Goal: Task Accomplishment & Management: Manage account settings

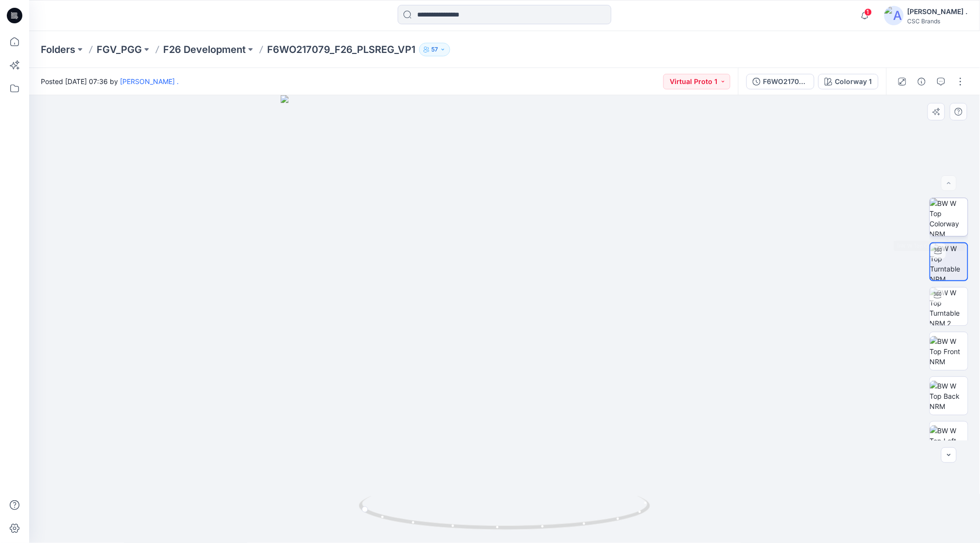
click at [944, 222] on img at bounding box center [949, 217] width 38 height 38
click at [772, 430] on img at bounding box center [505, 297] width 538 height 493
click at [943, 258] on img at bounding box center [949, 262] width 38 height 38
drag, startPoint x: 599, startPoint y: 529, endPoint x: 484, endPoint y: 492, distance: 121.7
click at [547, 537] on div at bounding box center [504, 319] width 951 height 448
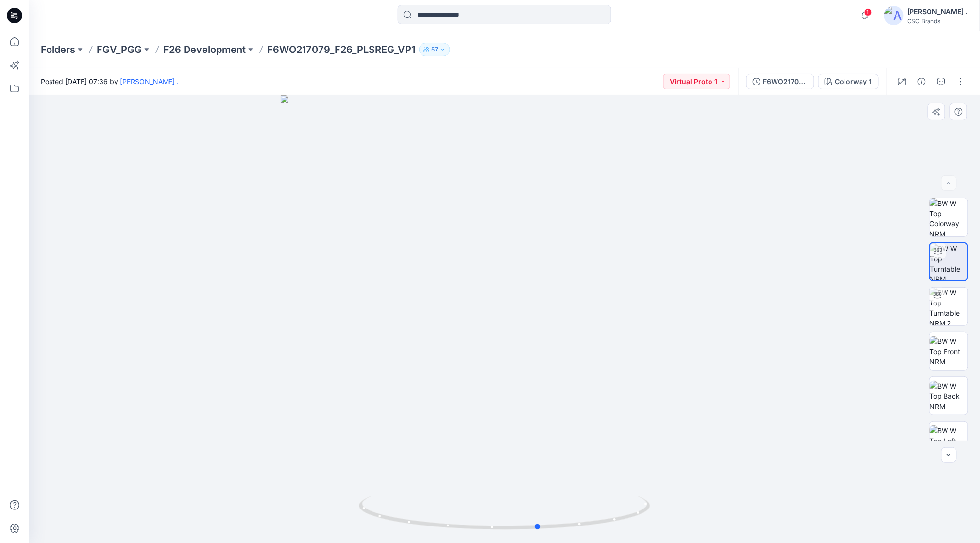
drag, startPoint x: 457, startPoint y: 532, endPoint x: 445, endPoint y: 527, distance: 12.8
click at [260, 453] on div at bounding box center [504, 319] width 951 height 448
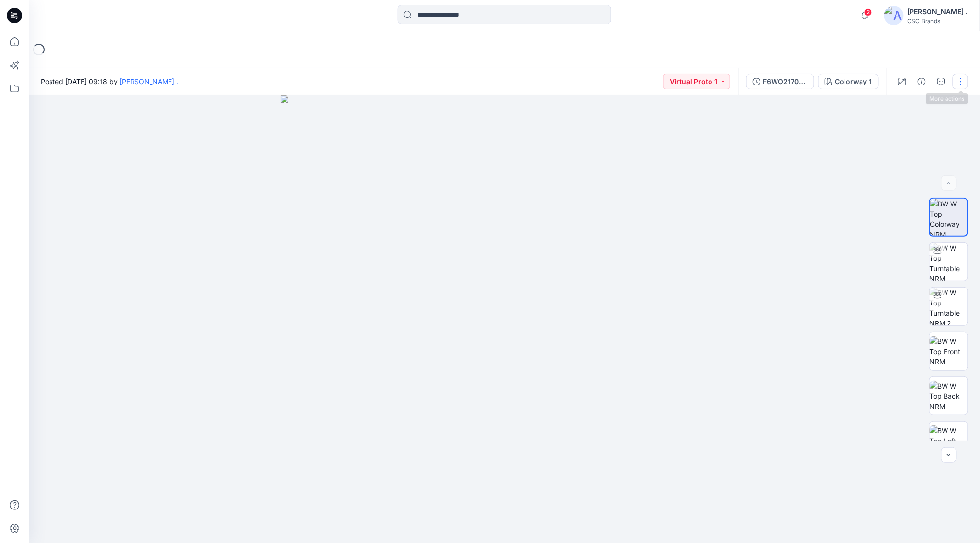
click at [956, 80] on button "button" at bounding box center [961, 82] width 16 height 16
click at [842, 166] on div at bounding box center [505, 319] width 952 height 448
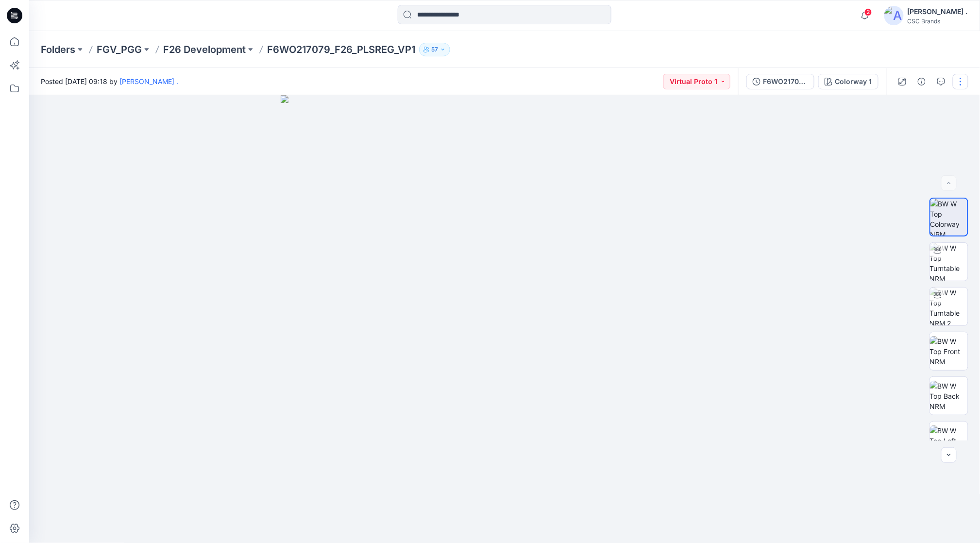
click at [964, 85] on button "button" at bounding box center [961, 82] width 16 height 16
click at [900, 131] on p "Edit" at bounding box center [899, 131] width 12 height 10
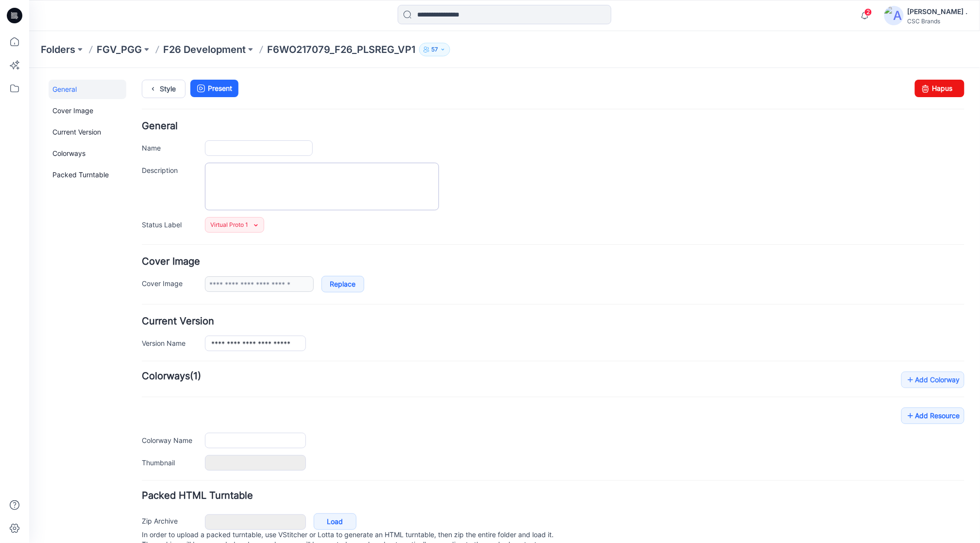
type input "**********"
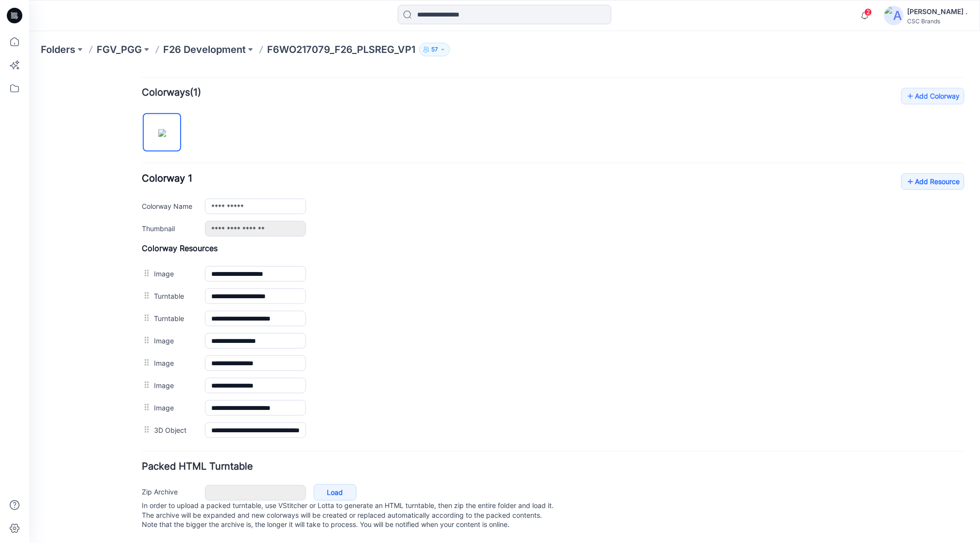
scroll to position [300, 0]
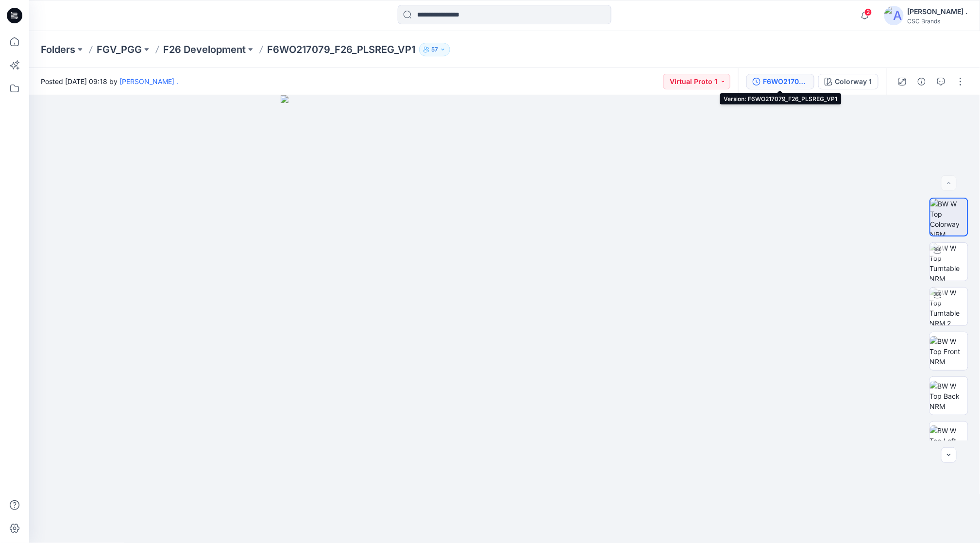
click at [778, 82] on div "F6WO217079_F26_PLSREG_VP1" at bounding box center [786, 81] width 45 height 11
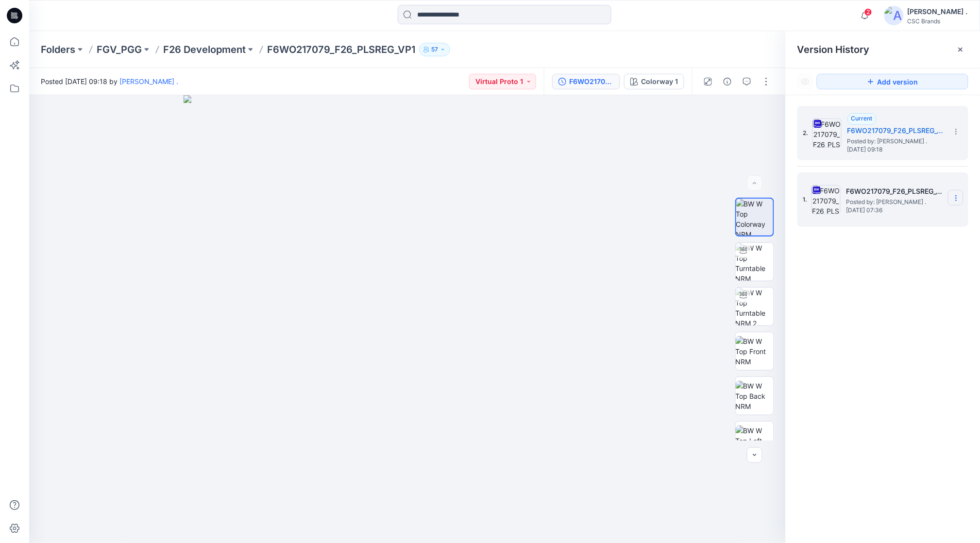
click at [959, 199] on icon at bounding box center [957, 198] width 8 height 8
click at [898, 294] on span "Delete Version" at bounding box center [889, 300] width 45 height 12
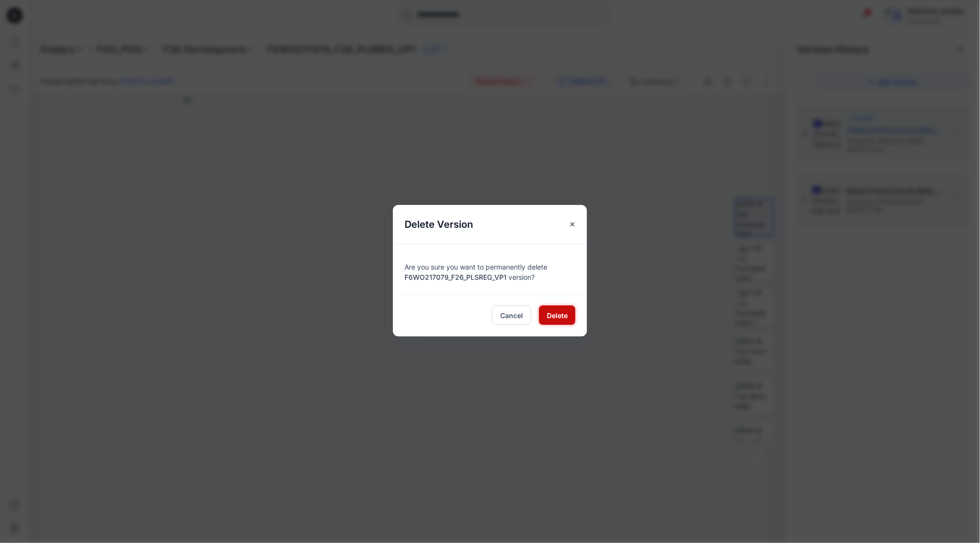
click at [555, 313] on span "Delete" at bounding box center [557, 315] width 21 height 10
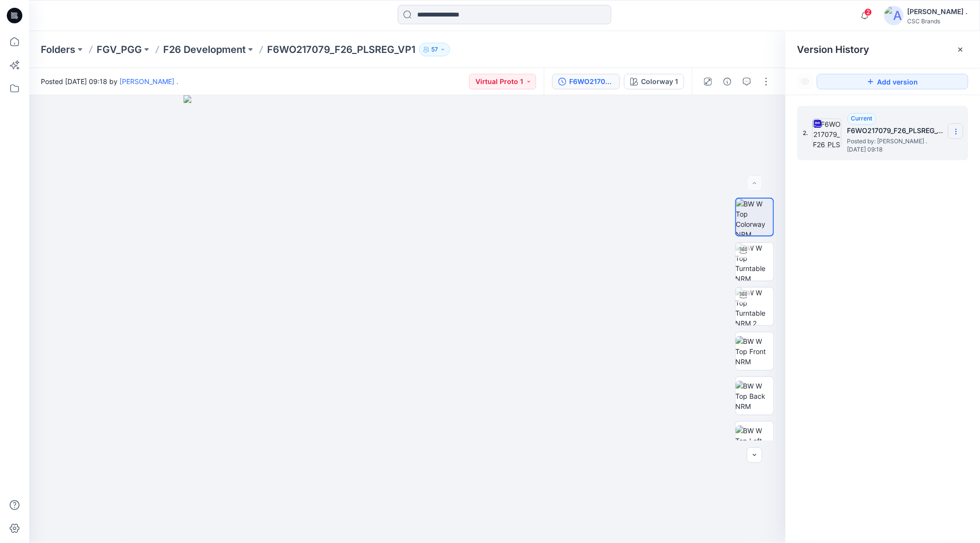
click at [954, 131] on icon at bounding box center [957, 132] width 8 height 8
click at [663, 160] on div at bounding box center [407, 319] width 757 height 448
click at [962, 52] on icon at bounding box center [961, 50] width 8 height 8
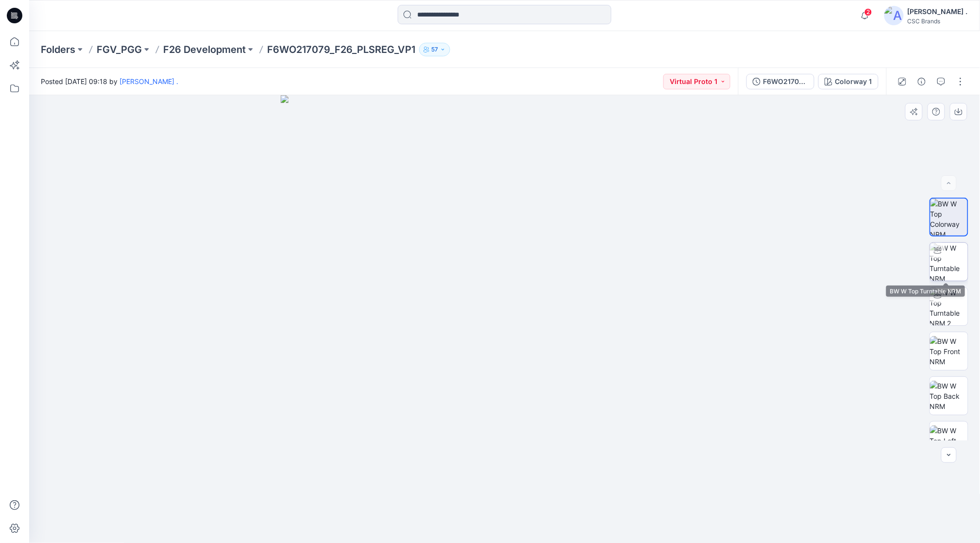
click at [954, 261] on img at bounding box center [949, 262] width 38 height 38
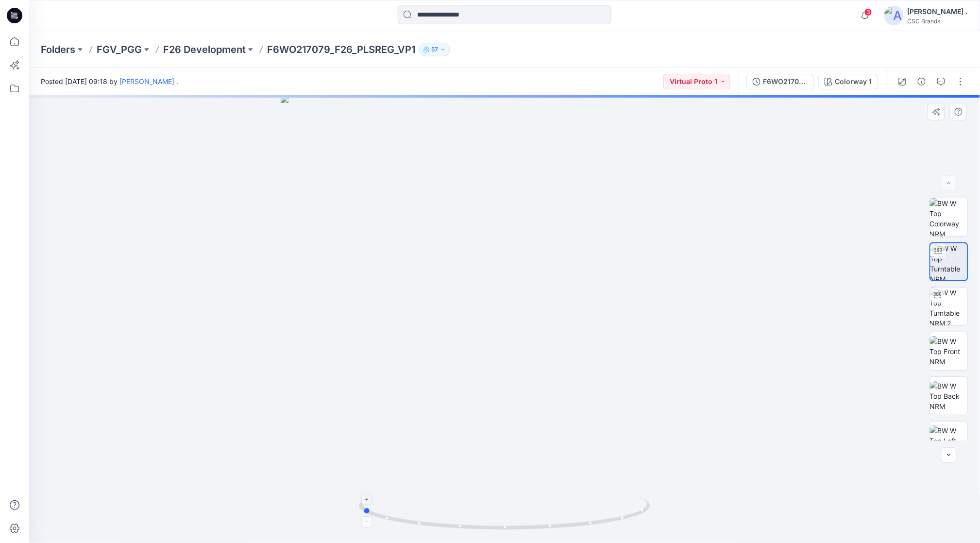
drag, startPoint x: 558, startPoint y: 535, endPoint x: 416, endPoint y: 511, distance: 144.3
click at [416, 511] on div at bounding box center [504, 319] width 951 height 448
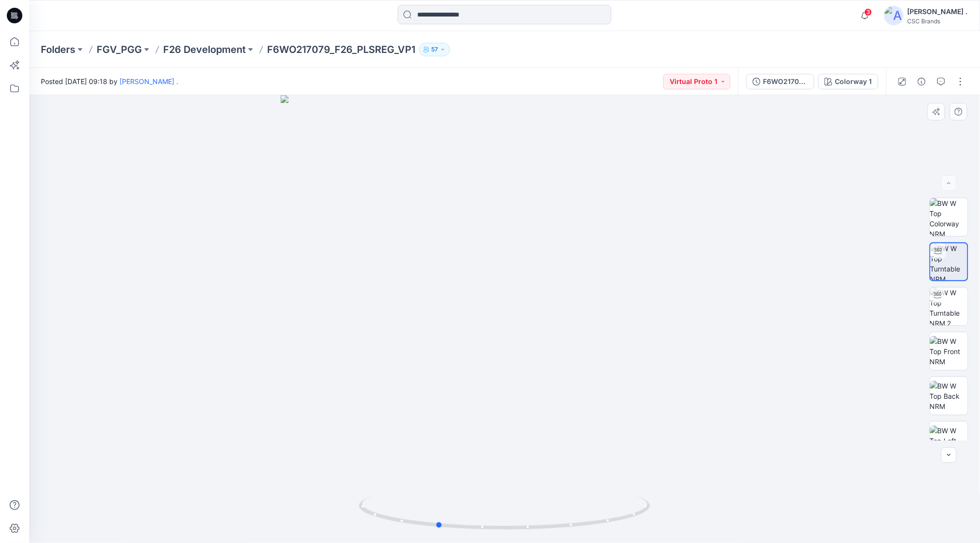
drag, startPoint x: 580, startPoint y: 530, endPoint x: 615, endPoint y: 400, distance: 134.8
click at [370, 511] on icon at bounding box center [506, 514] width 294 height 36
click at [797, 44] on div "Folders FGV_PGG F26 Development F6WO217079_F26_PLSREG_VP1 57" at bounding box center [467, 50] width 852 height 14
click at [964, 86] on button "button" at bounding box center [961, 82] width 16 height 16
click at [903, 133] on p "Edit" at bounding box center [899, 131] width 12 height 10
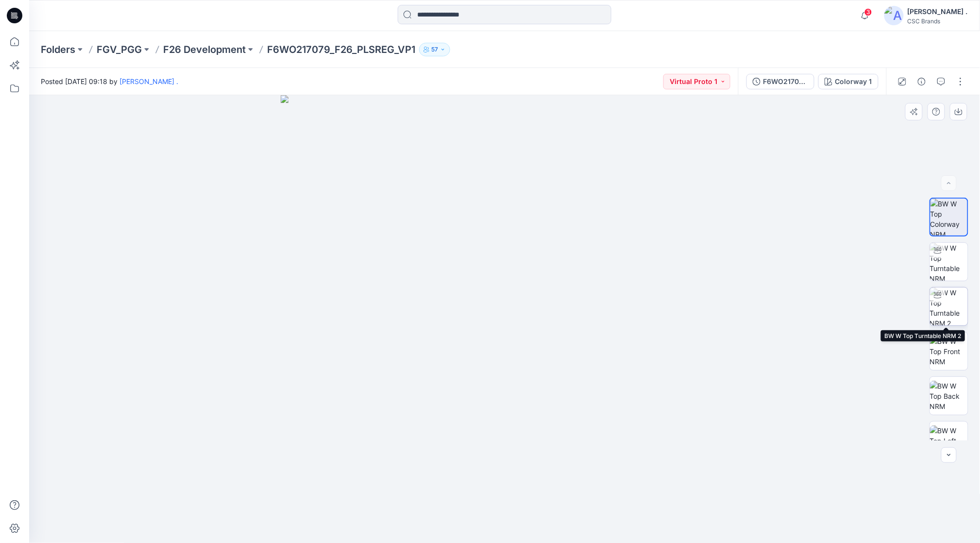
click at [945, 309] on img at bounding box center [949, 307] width 38 height 38
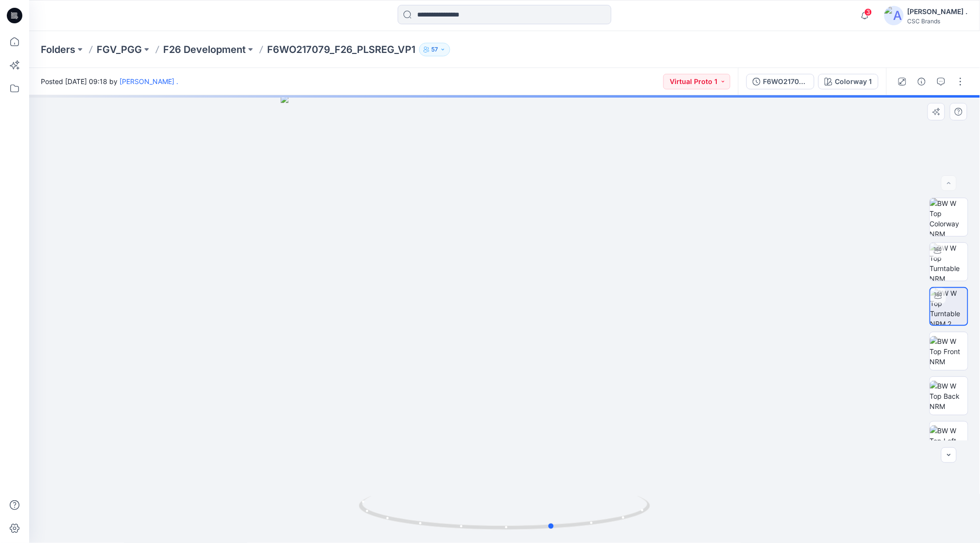
drag, startPoint x: 598, startPoint y: 414, endPoint x: 665, endPoint y: 306, distance: 127.0
click at [665, 306] on div at bounding box center [504, 319] width 951 height 448
click at [954, 266] on img at bounding box center [949, 262] width 38 height 38
drag, startPoint x: 534, startPoint y: 472, endPoint x: 500, endPoint y: 478, distance: 35.0
click at [500, 478] on div at bounding box center [504, 319] width 951 height 448
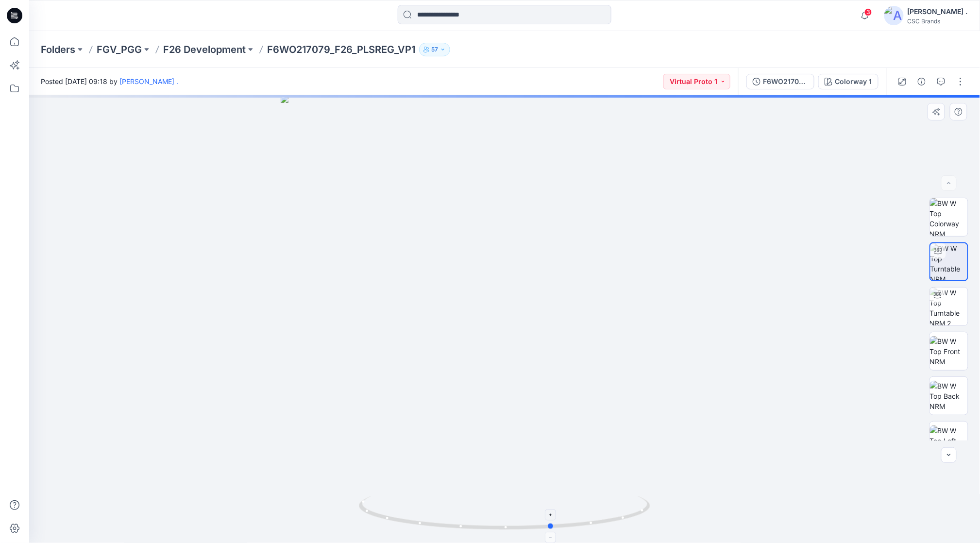
drag, startPoint x: 583, startPoint y: 527, endPoint x: 420, endPoint y: 517, distance: 163.5
click at [420, 517] on icon at bounding box center [506, 514] width 294 height 36
click at [962, 82] on button "button" at bounding box center [961, 82] width 16 height 16
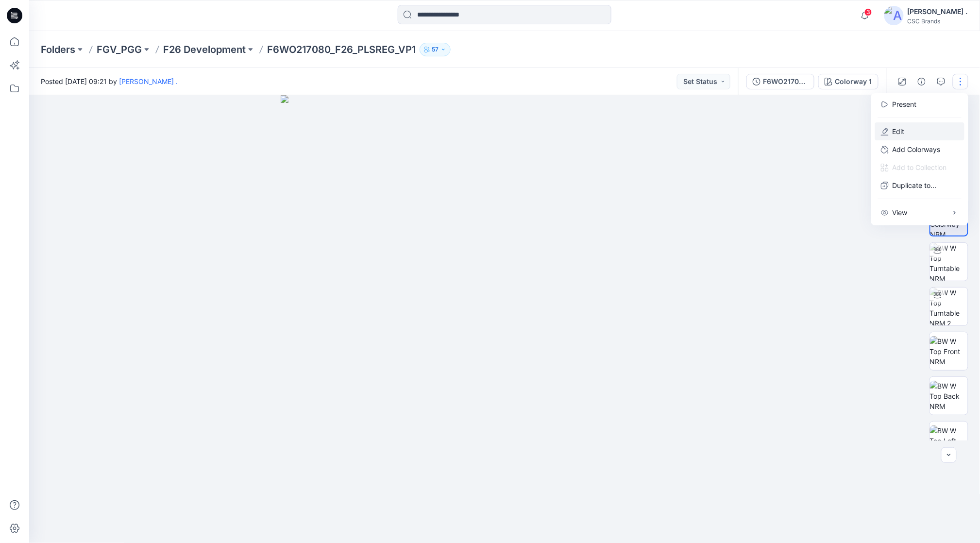
click at [902, 128] on p "Edit" at bounding box center [899, 131] width 12 height 10
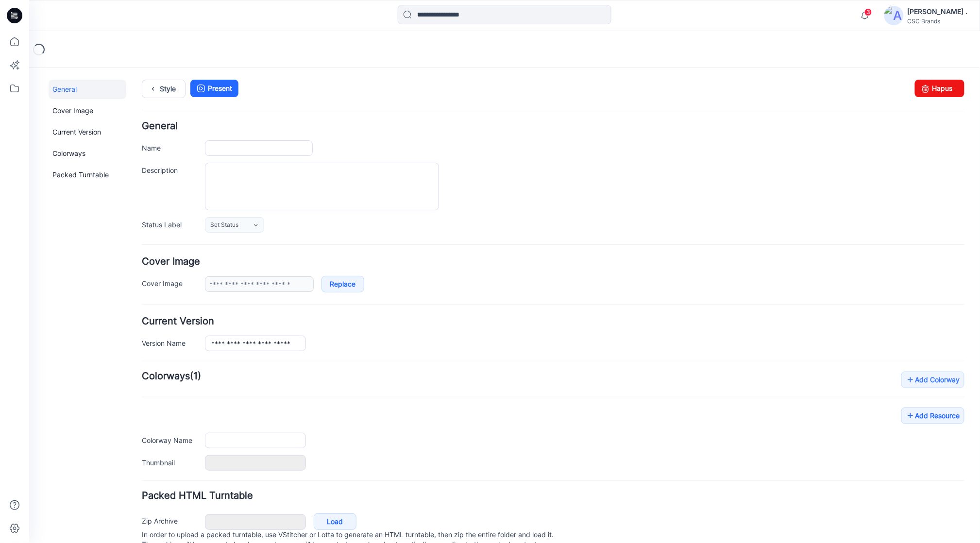
type input "**********"
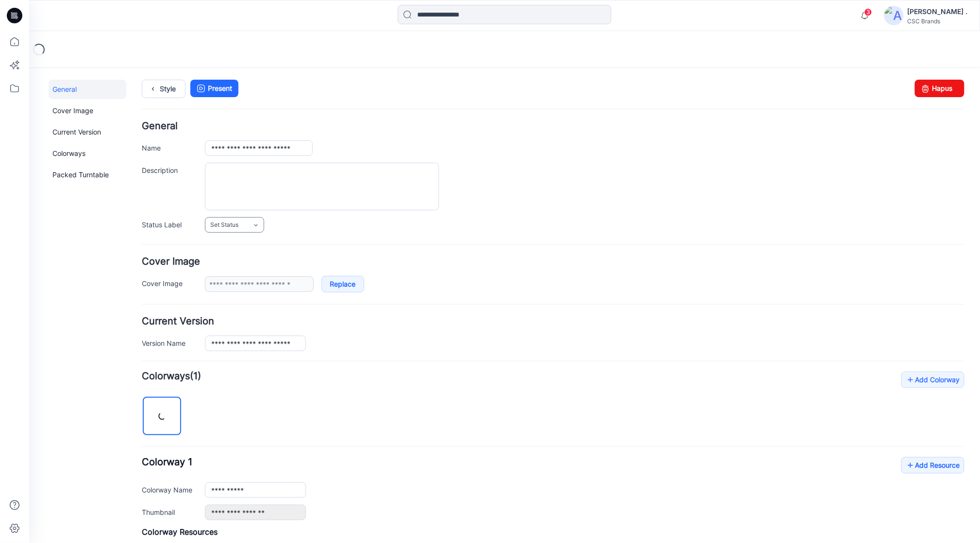
click at [240, 225] on link "Set Status" at bounding box center [233, 225] width 59 height 16
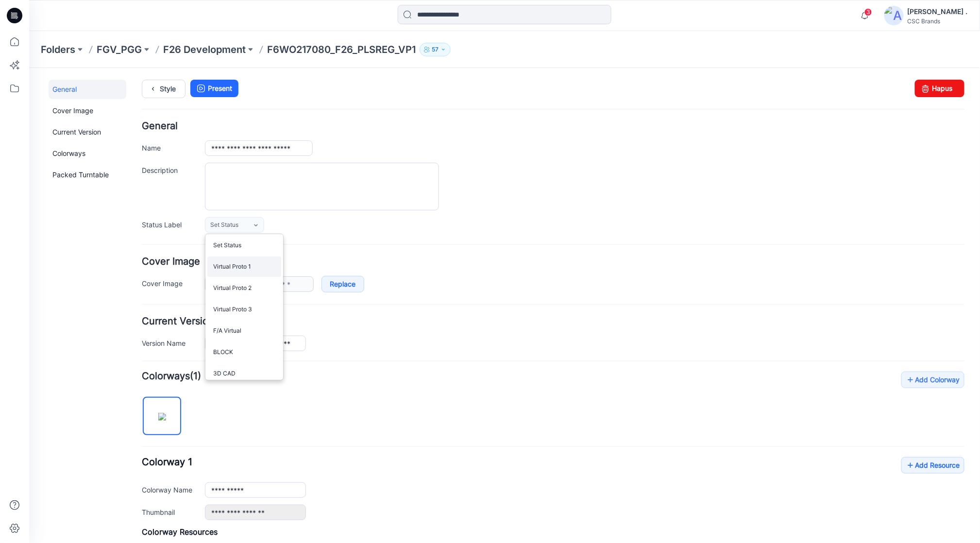
click at [231, 266] on link "Virtual Proto 1" at bounding box center [244, 266] width 74 height 20
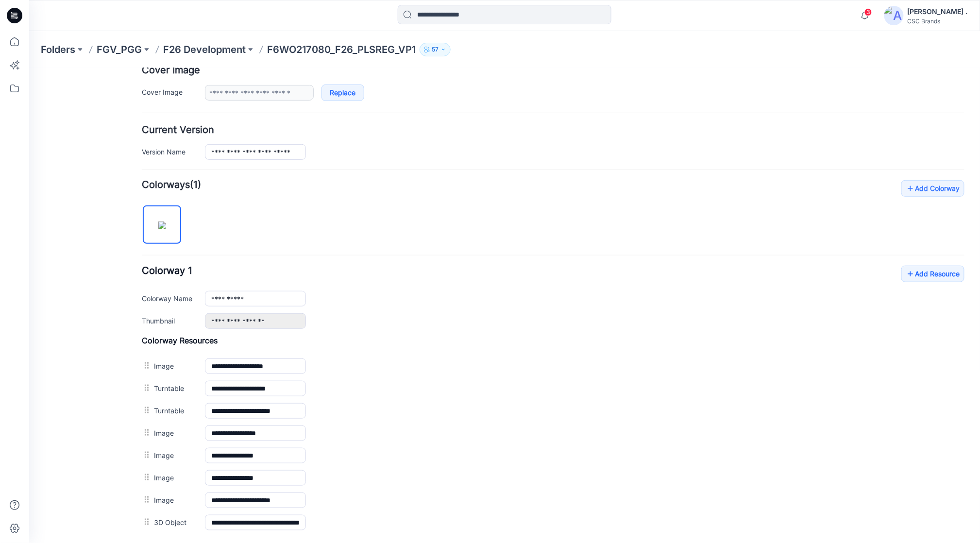
scroll to position [194, 0]
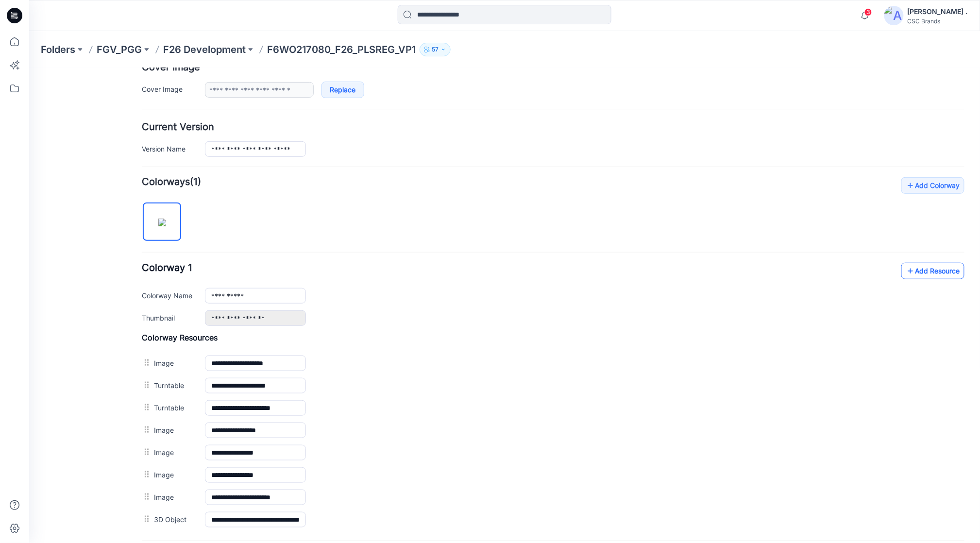
click at [914, 274] on link "Add Resource" at bounding box center [932, 270] width 63 height 17
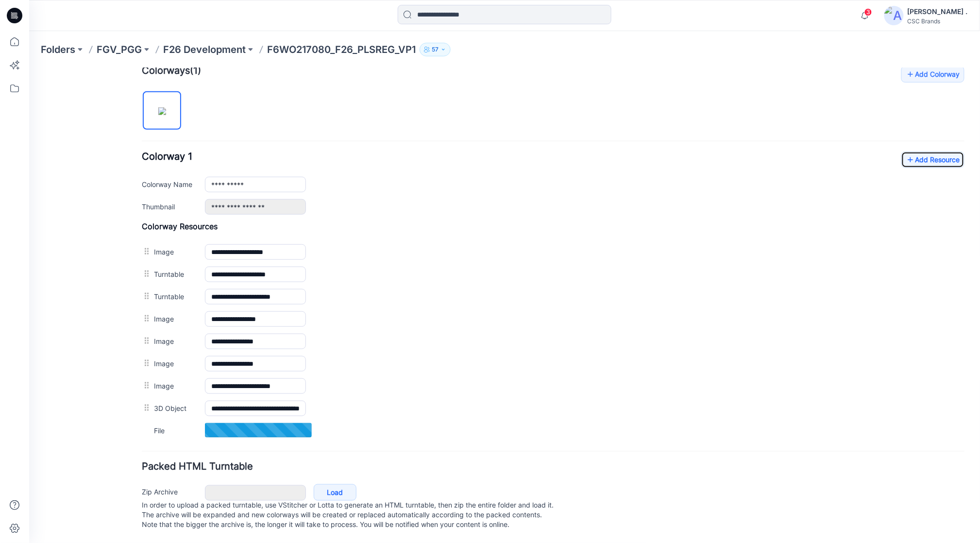
scroll to position [323, 0]
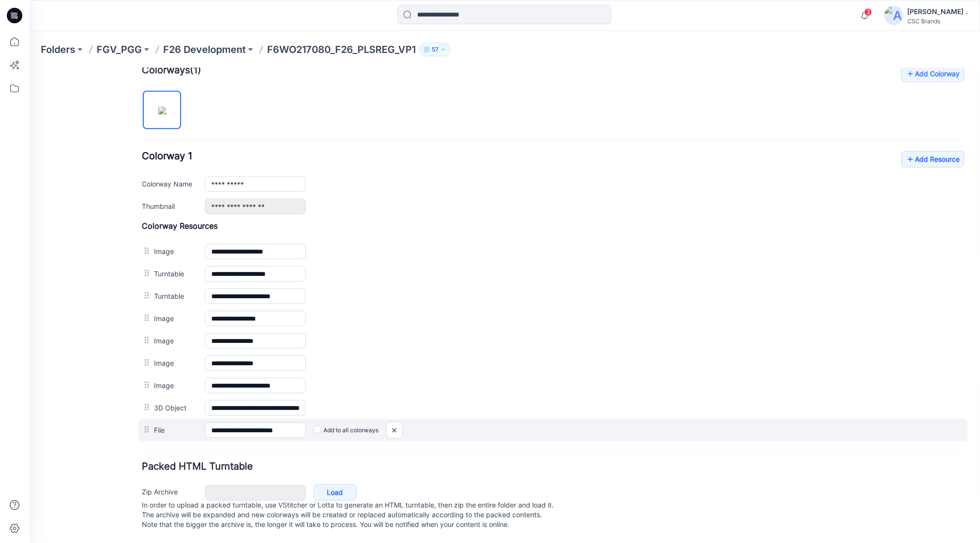
click at [29, 68] on div "Add to all colorways" at bounding box center [29, 68] width 0 height 0
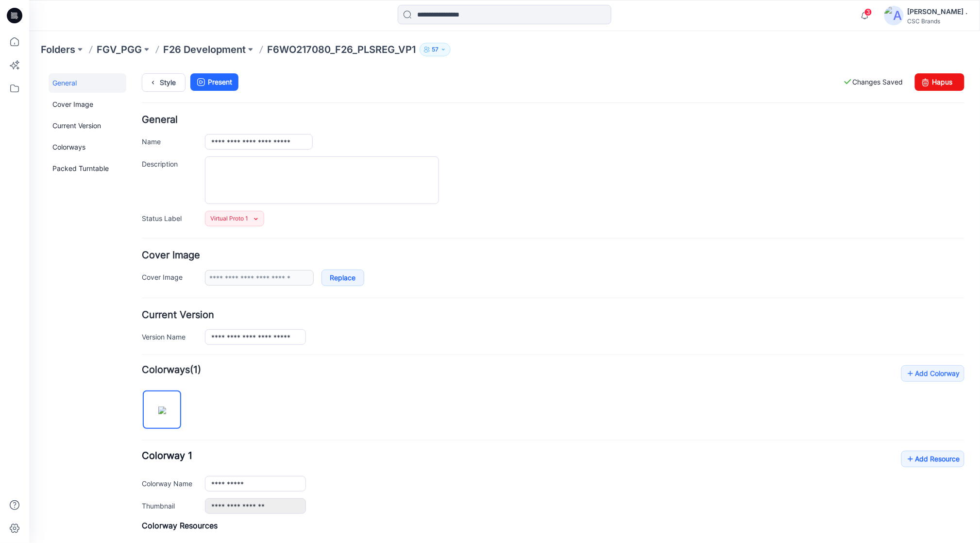
scroll to position [0, 0]
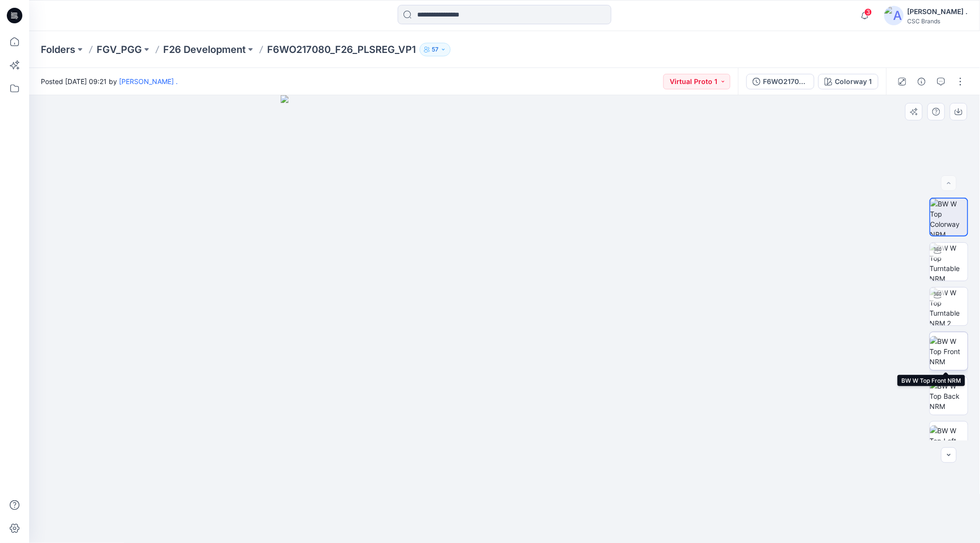
click at [947, 360] on img at bounding box center [949, 351] width 38 height 31
